Goal: Information Seeking & Learning: Check status

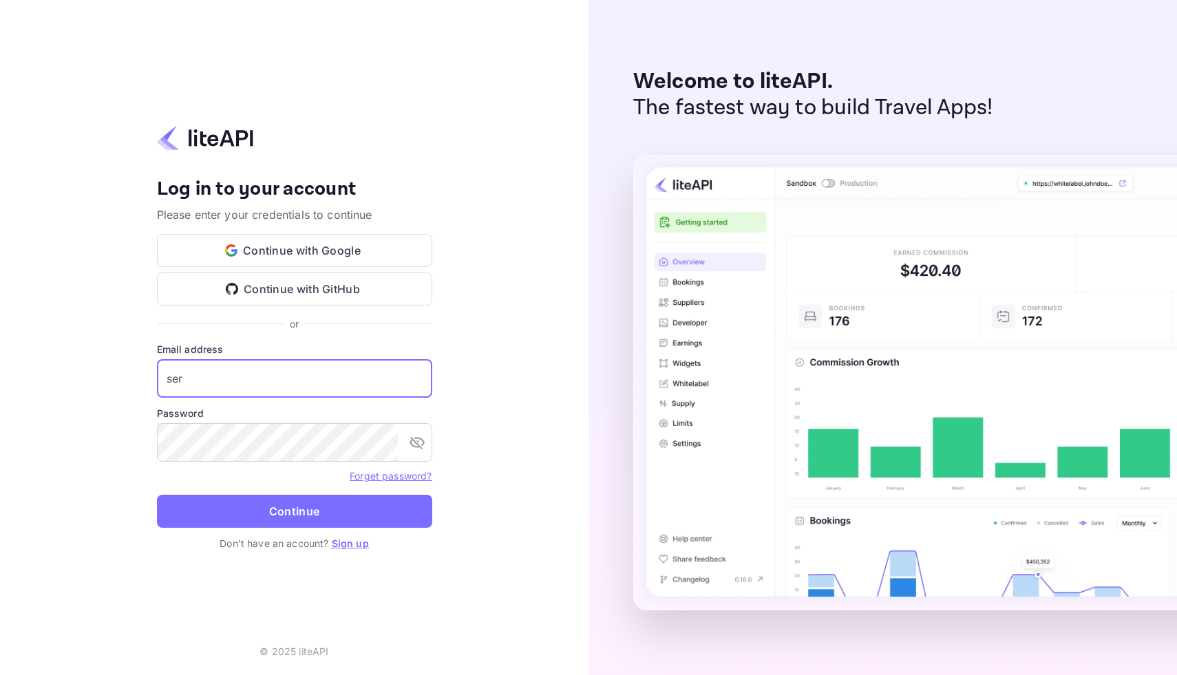
click at [312, 379] on input "ser" at bounding box center [294, 378] width 275 height 39
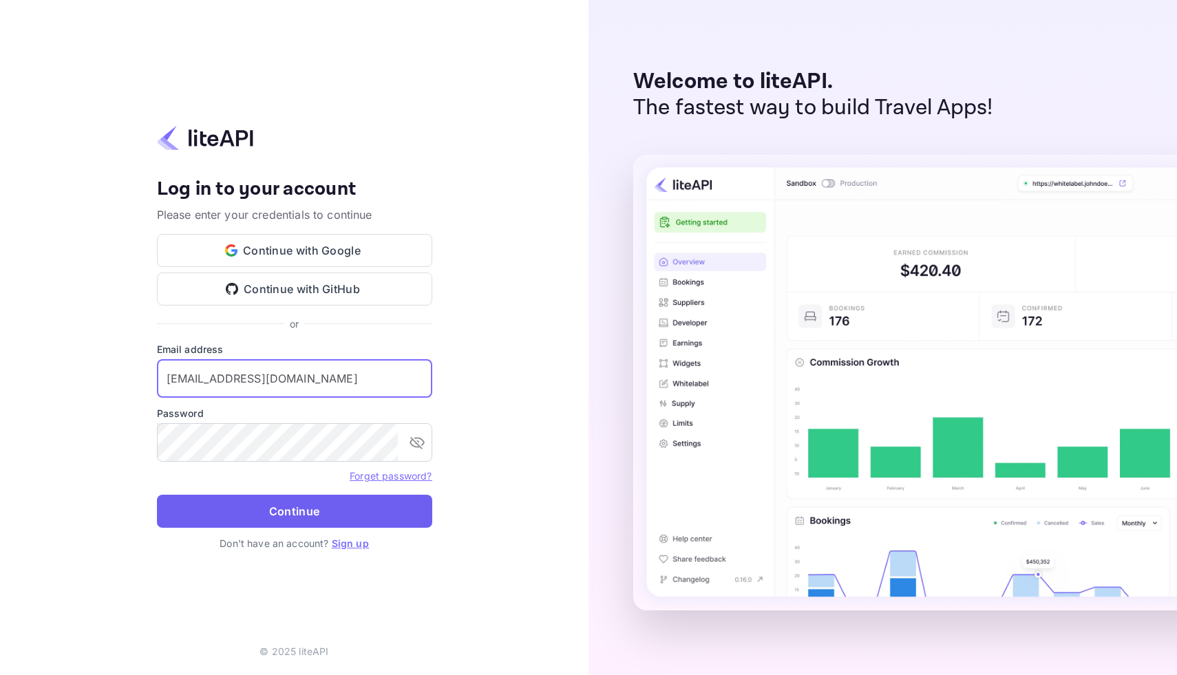
type input "[EMAIL_ADDRESS][DOMAIN_NAME]"
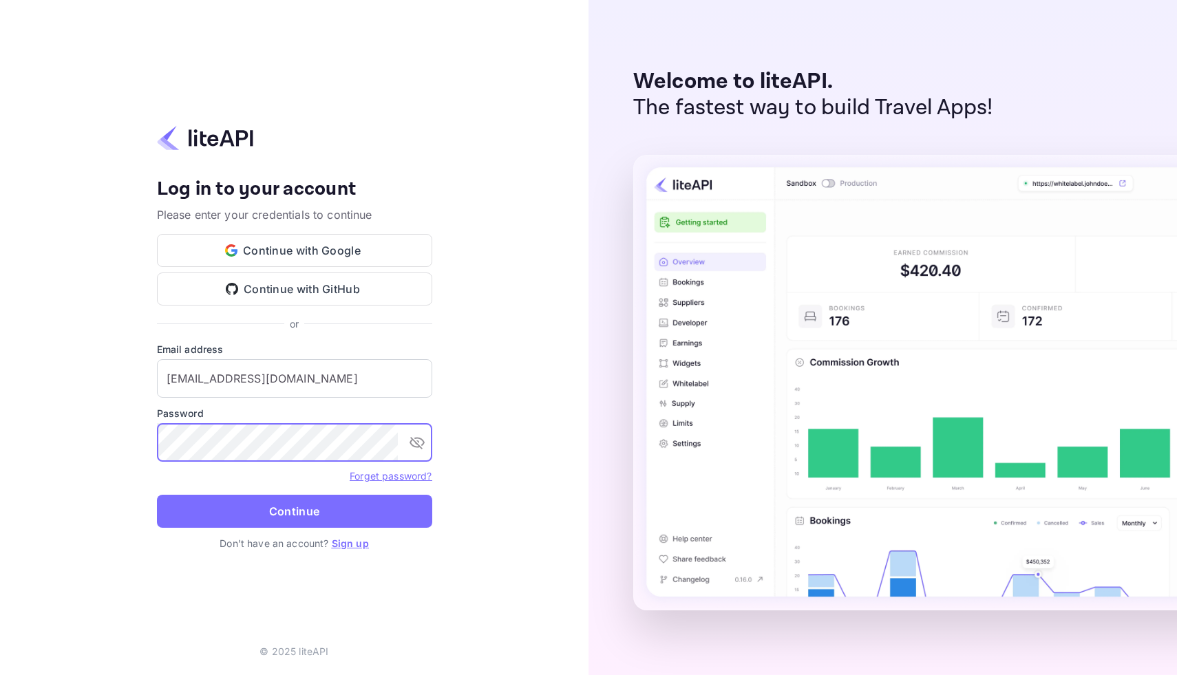
click at [418, 437] on icon "toggle password visibility" at bounding box center [417, 442] width 17 height 17
click at [378, 504] on button "Continue" at bounding box center [294, 511] width 275 height 33
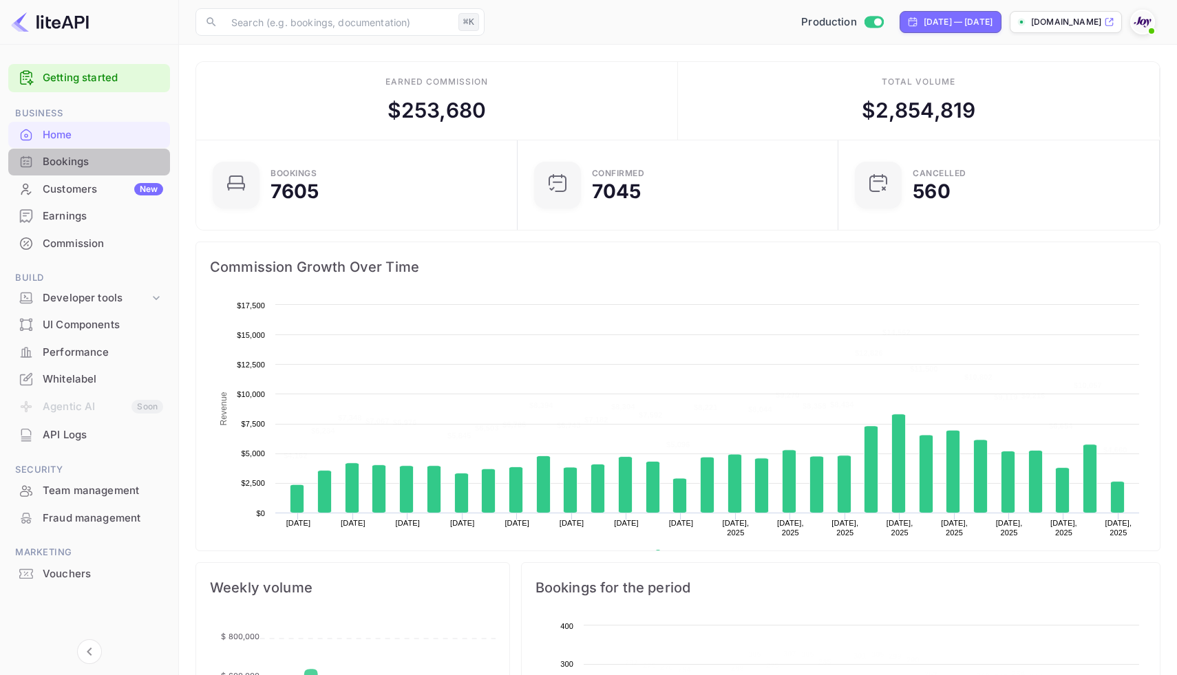
click at [65, 158] on div "Bookings" at bounding box center [103, 162] width 120 height 16
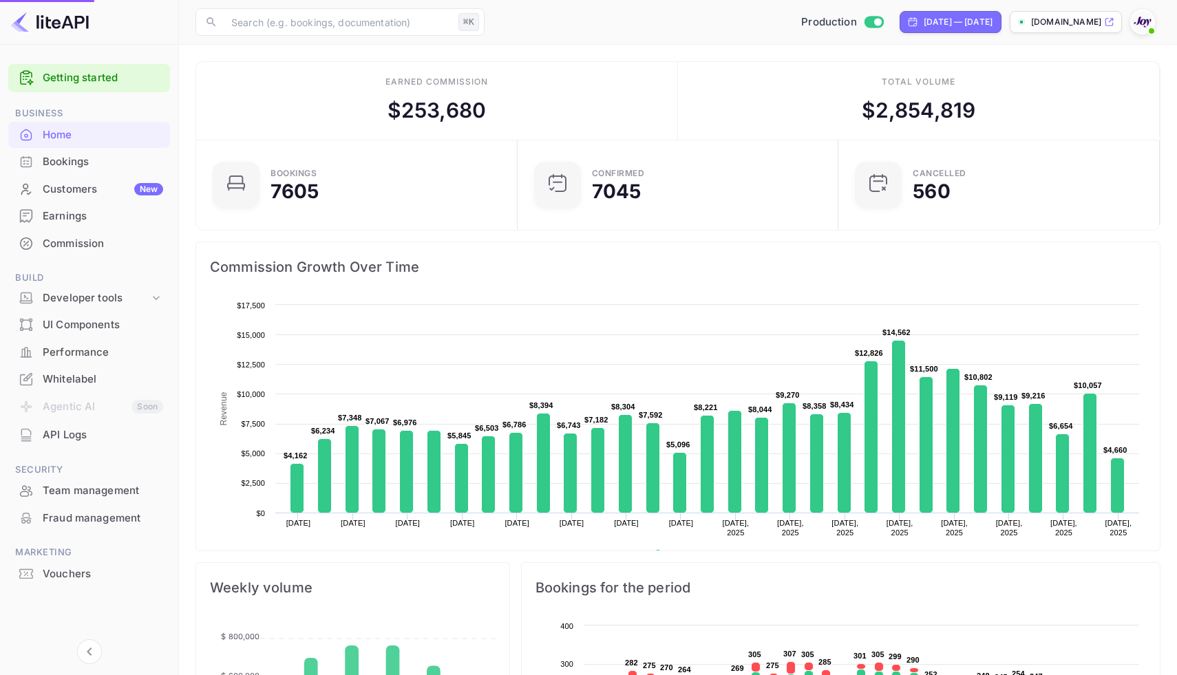
scroll to position [224, 313]
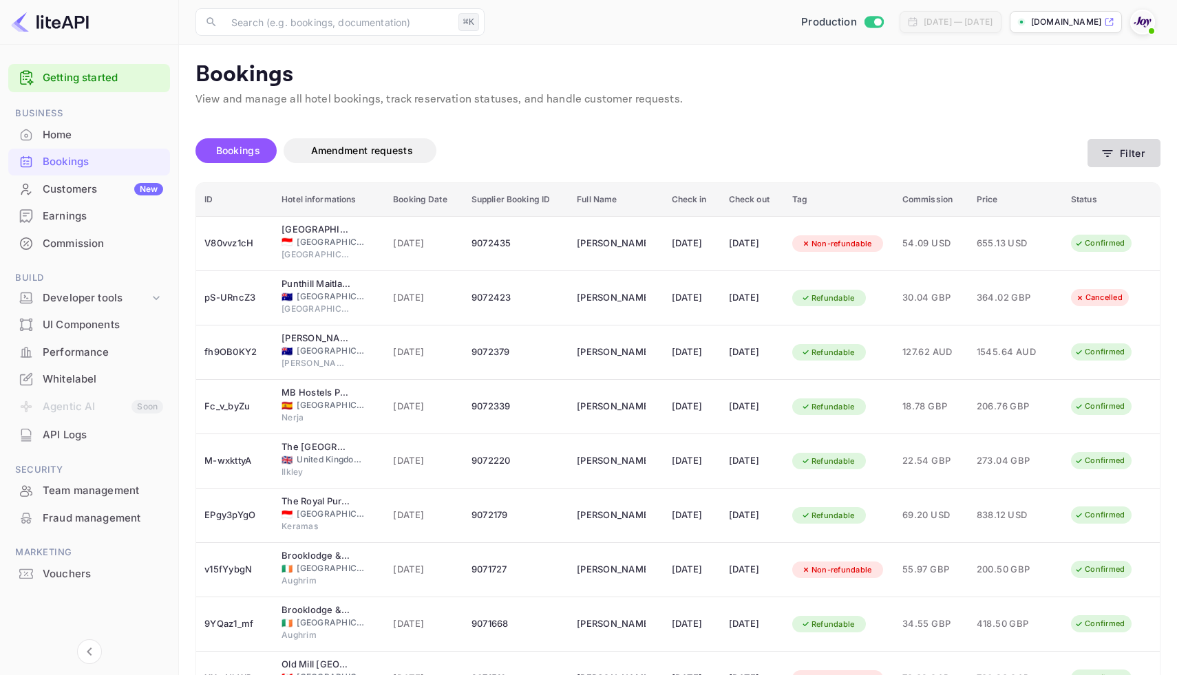
click at [1112, 161] on button "Filter" at bounding box center [1123, 153] width 73 height 28
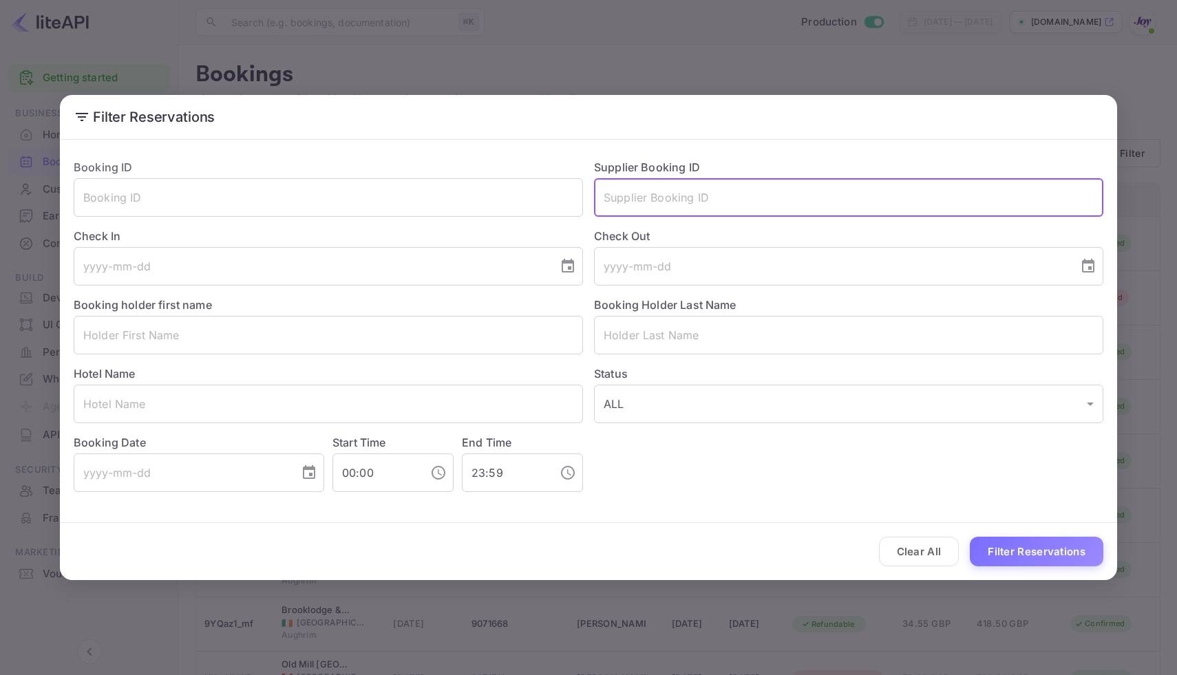
click at [690, 195] on input "text" at bounding box center [848, 197] width 509 height 39
paste input "8636382"
type input "8636382"
click at [1035, 561] on button "Filter Reservations" at bounding box center [1037, 552] width 134 height 30
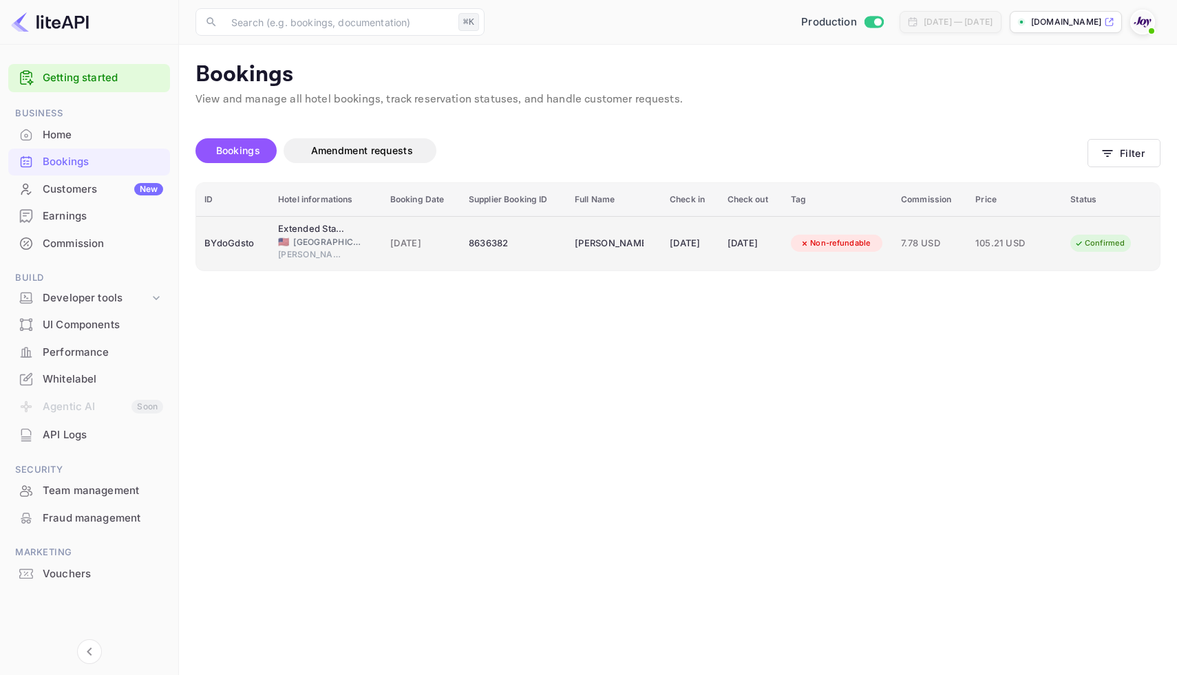
click at [530, 245] on div "8636382" at bounding box center [513, 244] width 89 height 22
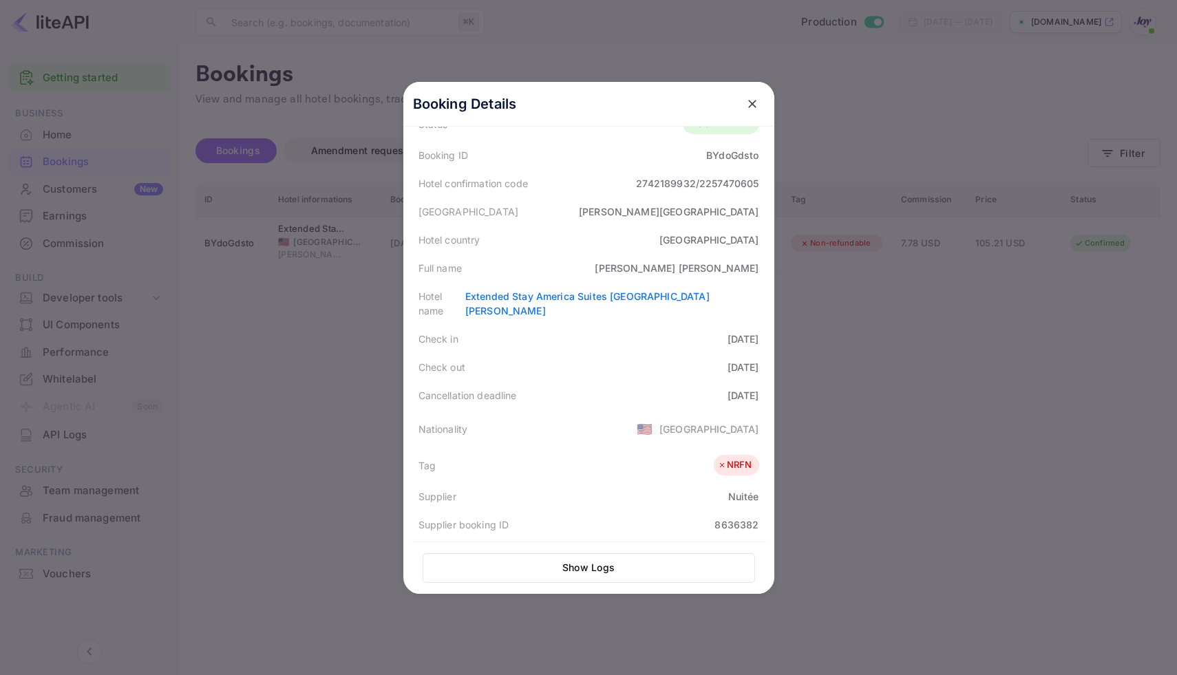
scroll to position [78, 0]
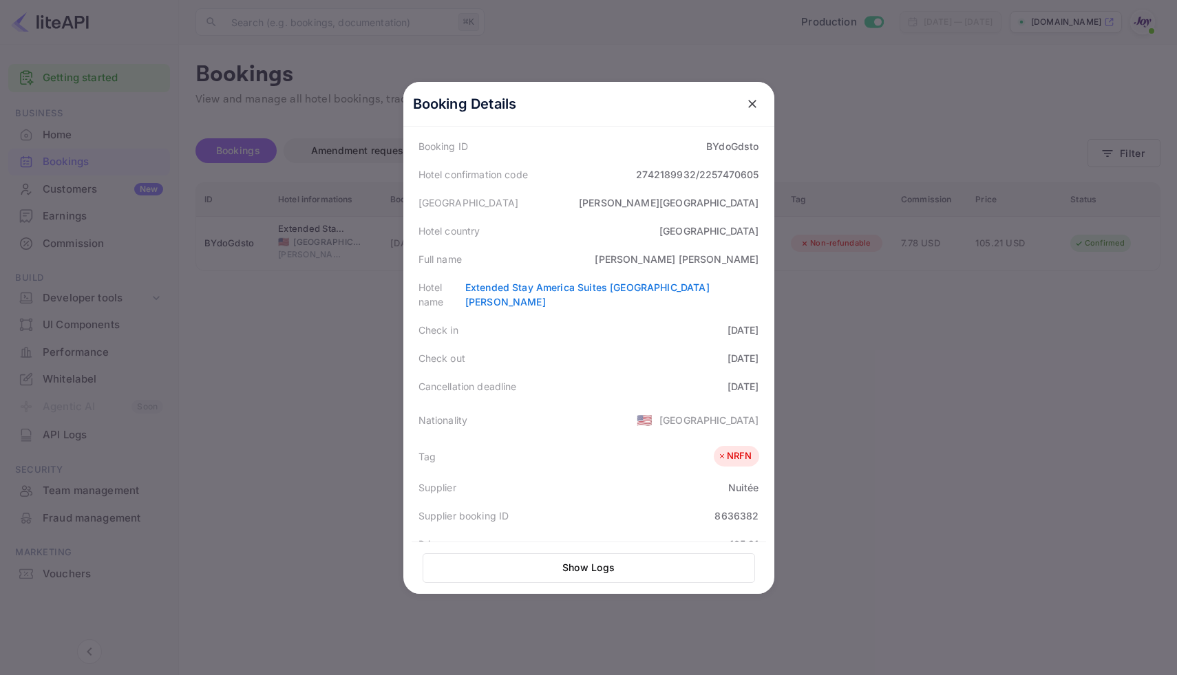
click at [760, 114] on div at bounding box center [752, 104] width 25 height 25
click at [758, 104] on icon "close" at bounding box center [752, 104] width 14 height 14
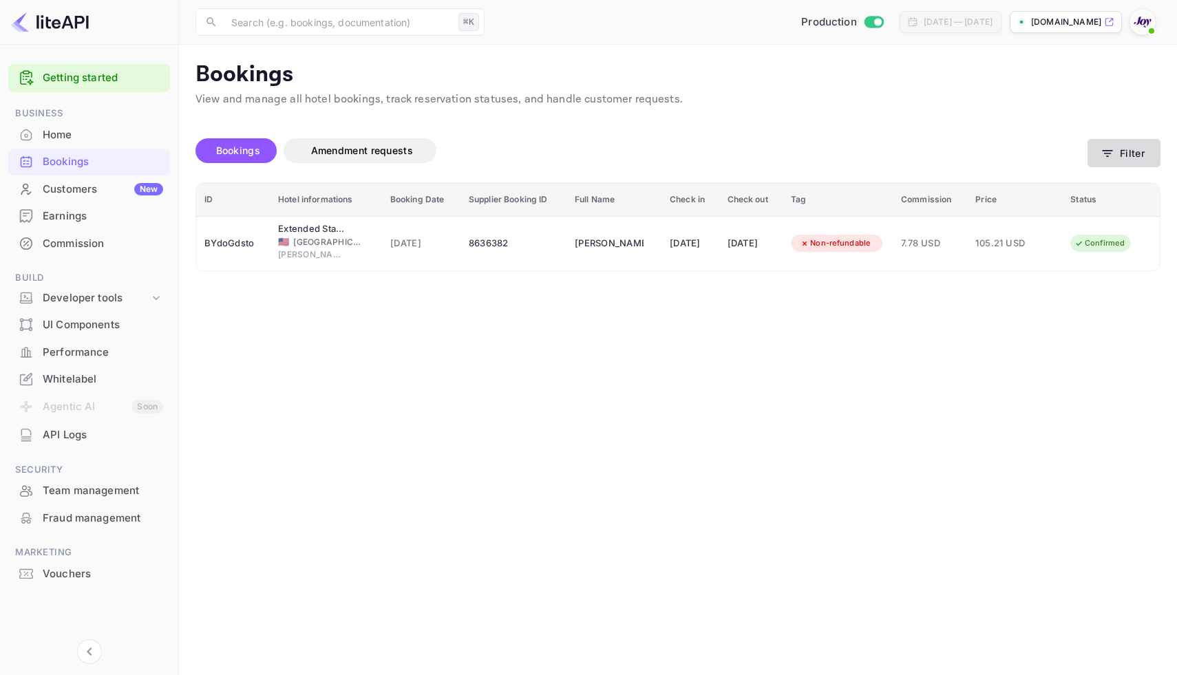
click at [1121, 156] on button "Filter" at bounding box center [1123, 153] width 73 height 28
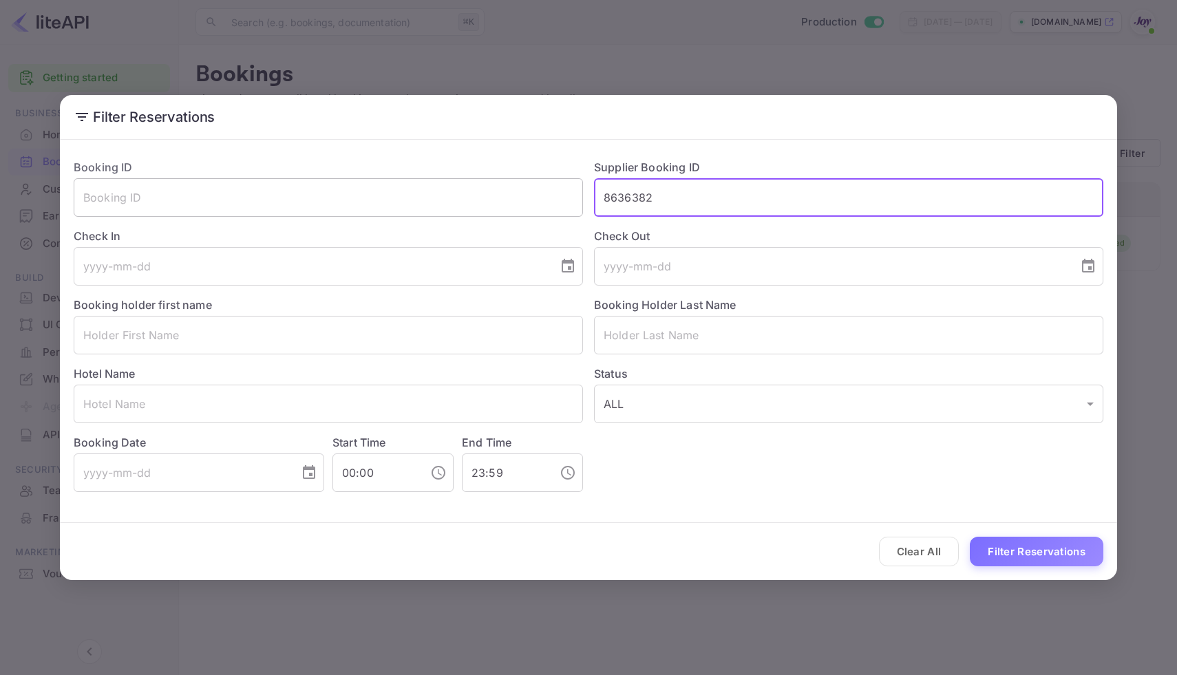
drag, startPoint x: 663, startPoint y: 204, endPoint x: 551, endPoint y: 192, distance: 112.8
click at [551, 192] on div "Booking ID ​ Supplier Booking ID 8636382 ​ Check In ​ Check Out ​ Booking holde…" at bounding box center [583, 320] width 1041 height 344
paste input "8823400"
type input "8823400"
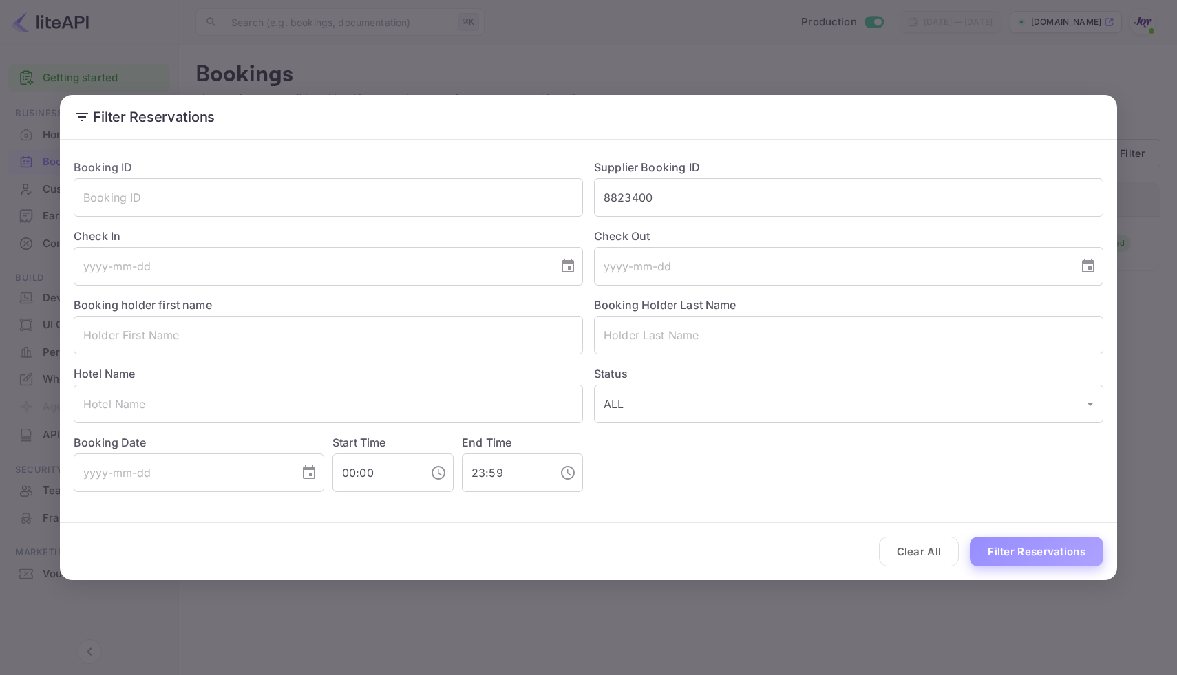
click at [1045, 537] on button "Filter Reservations" at bounding box center [1037, 552] width 134 height 30
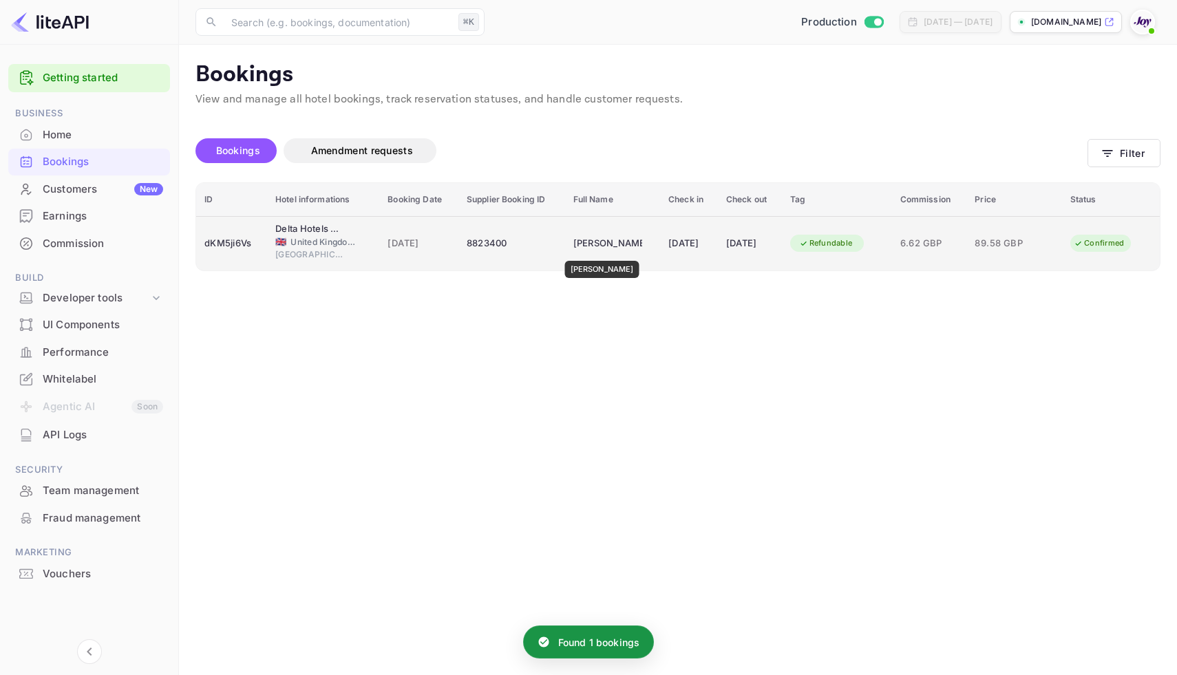
click at [604, 251] on div "[PERSON_NAME]" at bounding box center [607, 244] width 69 height 22
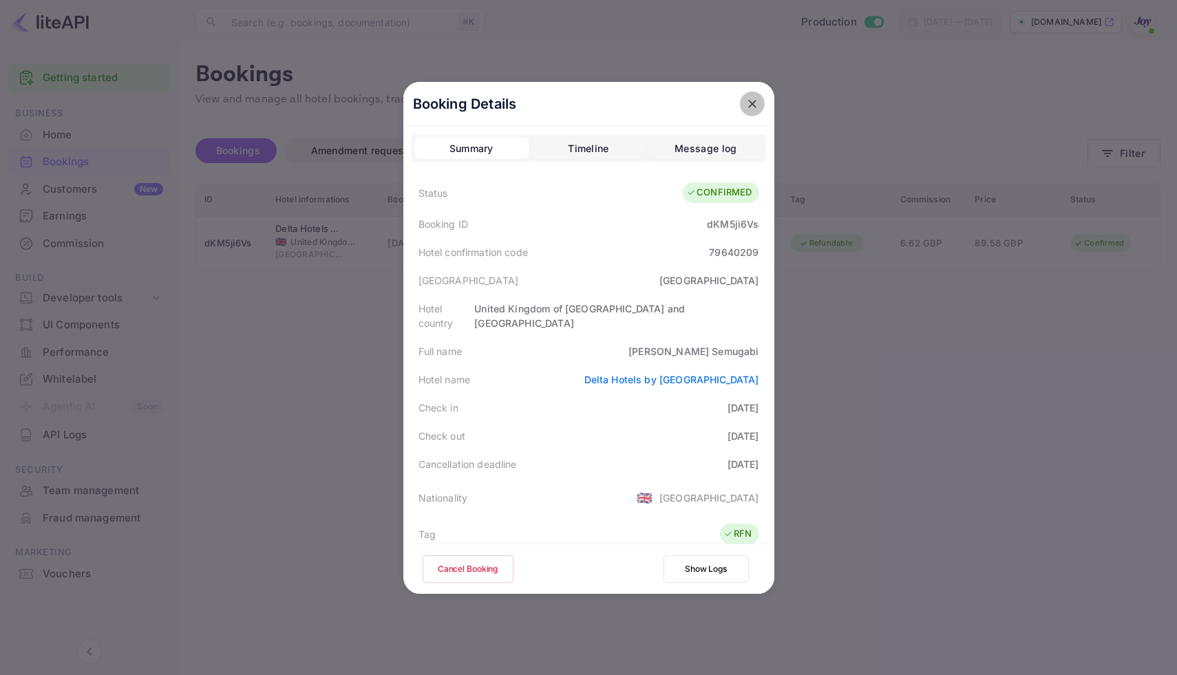
click at [749, 99] on icon "close" at bounding box center [752, 104] width 14 height 14
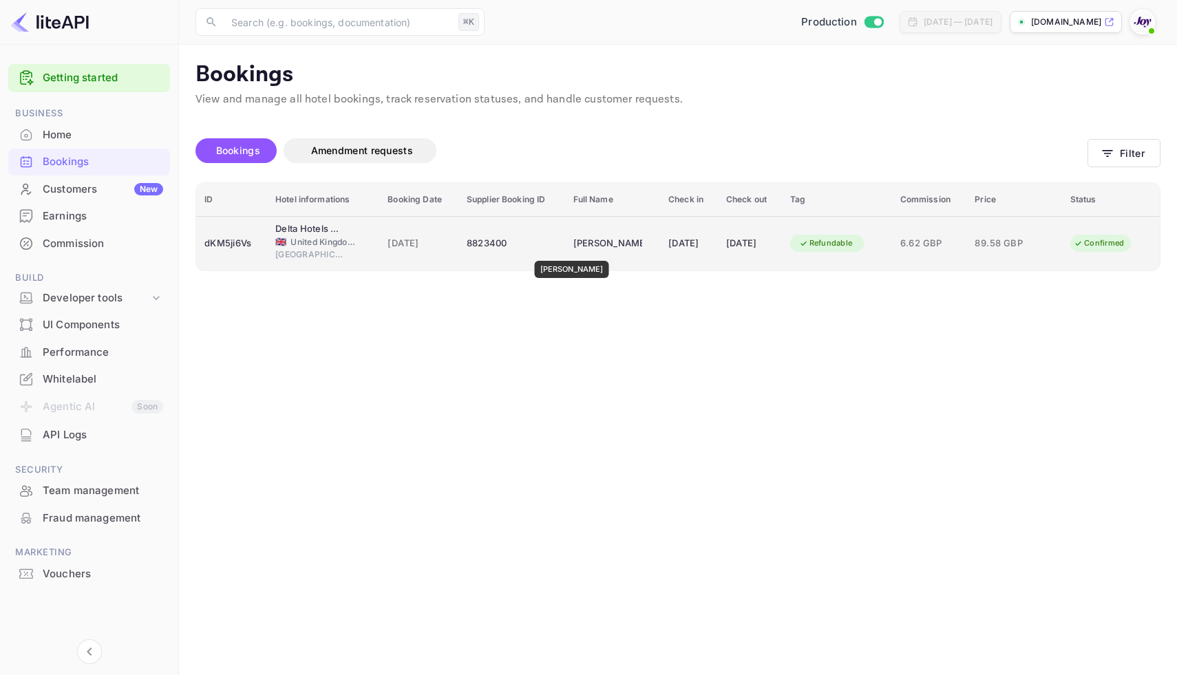
click at [573, 251] on div "[PERSON_NAME]" at bounding box center [607, 244] width 69 height 22
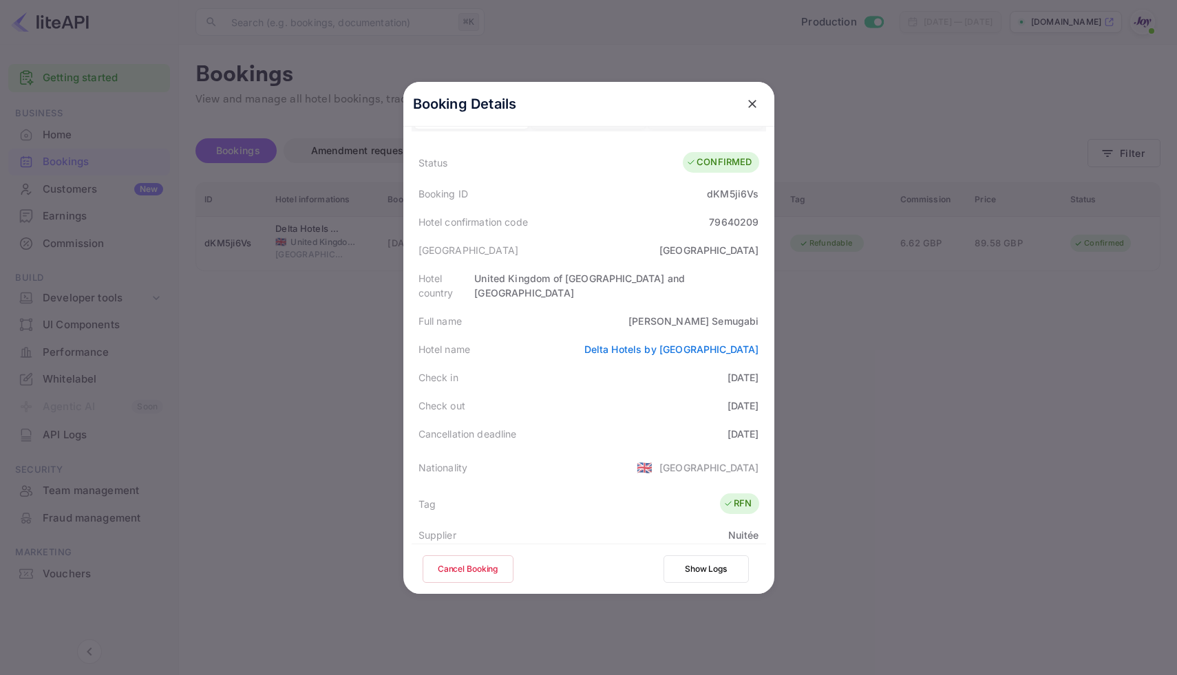
scroll to position [28, 0]
click at [702, 562] on button "Show Logs" at bounding box center [705, 569] width 85 height 28
click at [705, 568] on button "Show Logs" at bounding box center [705, 569] width 85 height 28
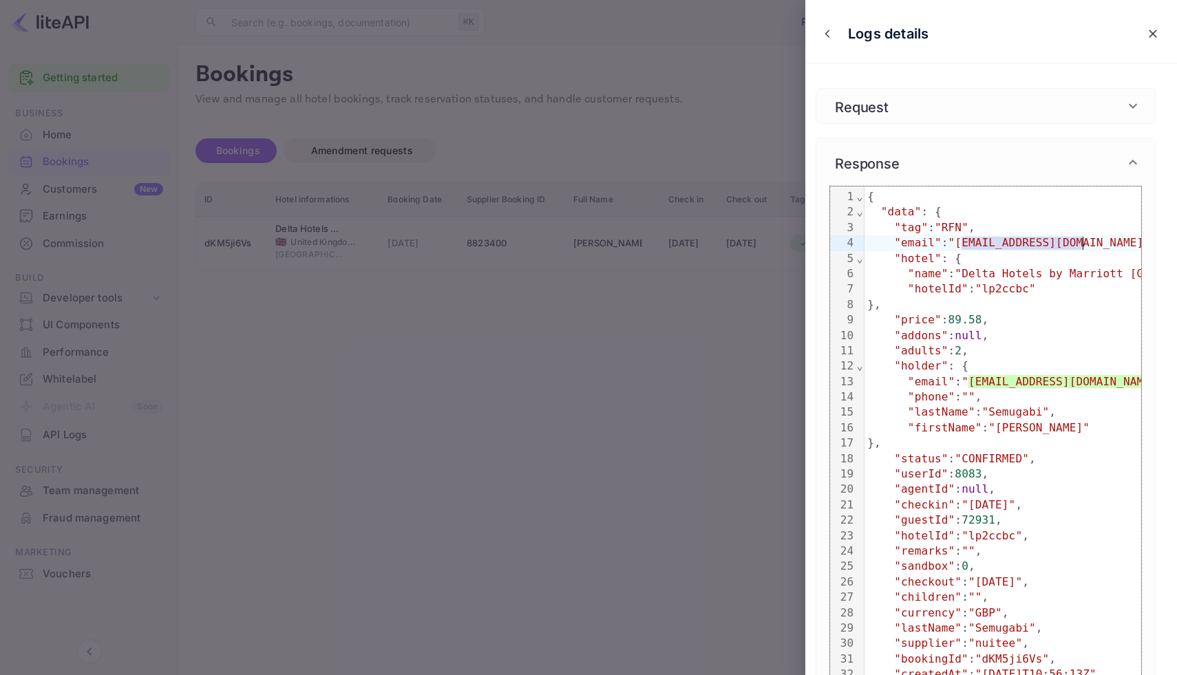
drag, startPoint x: 964, startPoint y: 248, endPoint x: 1085, endPoint y: 244, distance: 121.2
click at [1085, 244] on span ""[EMAIL_ADDRESS][DOMAIN_NAME]"" at bounding box center [1049, 242] width 202 height 13
copy span "[EMAIL_ADDRESS][DOMAIN_NAME]"
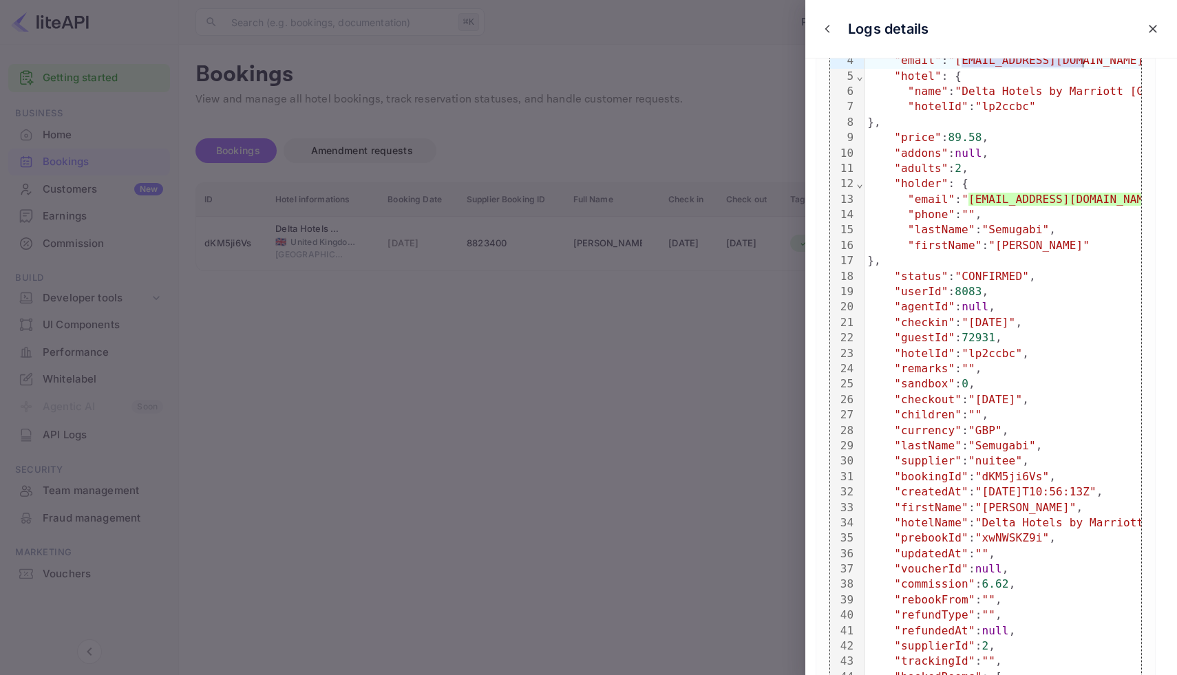
scroll to position [190, 0]
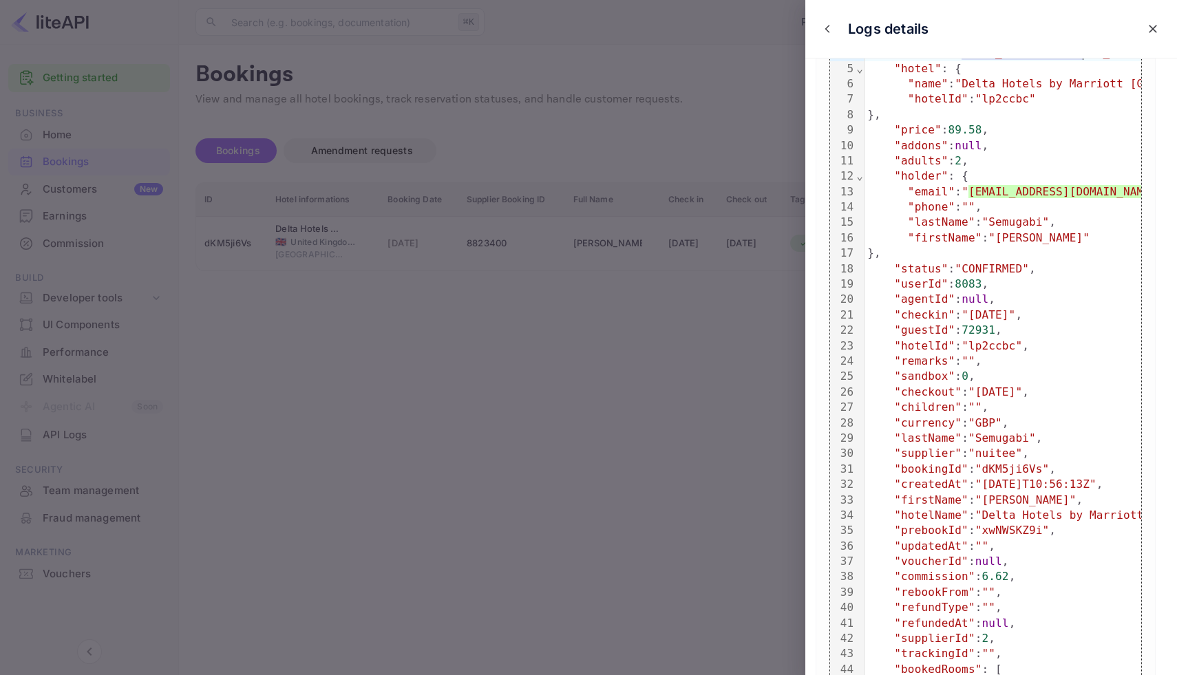
click at [610, 314] on div at bounding box center [588, 337] width 1177 height 675
